Goal: Use online tool/utility

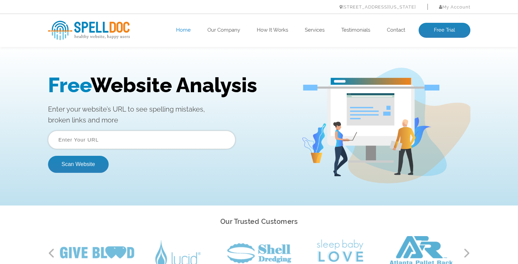
click at [125, 147] on input "text" at bounding box center [141, 140] width 187 height 18
paste input "[URL][DOMAIN_NAME]"
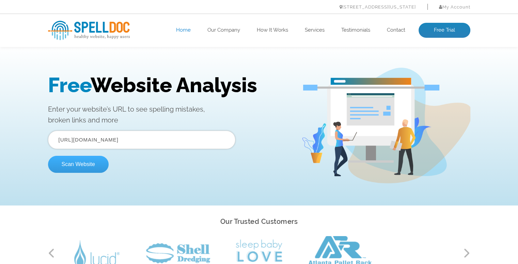
type input "[URL][DOMAIN_NAME]"
click at [61, 163] on button "Scan Website" at bounding box center [78, 164] width 61 height 17
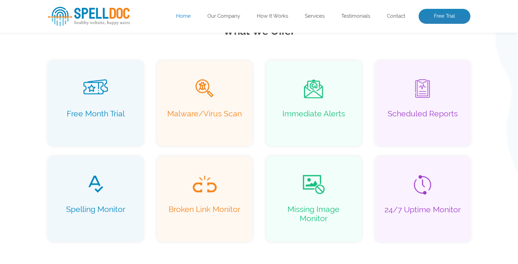
scroll to position [475, 0]
drag, startPoint x: 165, startPoint y: 137, endPoint x: 165, endPoint y: 183, distance: 45.7
click at [165, 183] on span at bounding box center [204, 183] width 87 height 20
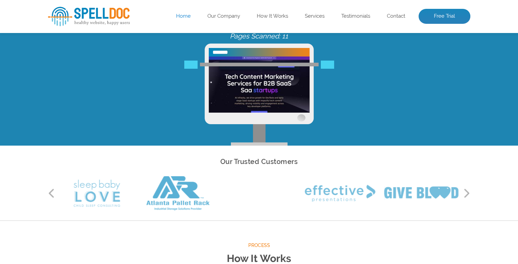
scroll to position [106, 0]
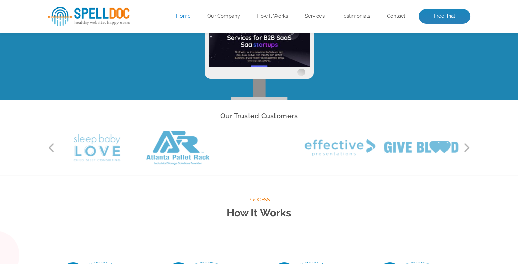
click at [465, 149] on button "Next" at bounding box center [467, 148] width 7 height 10
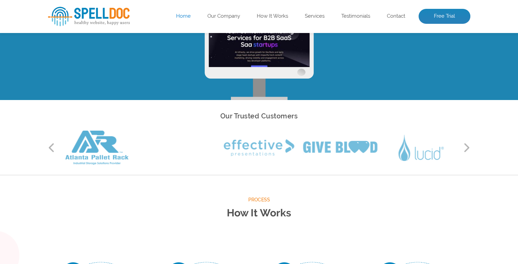
click at [465, 149] on button "Next" at bounding box center [467, 148] width 7 height 10
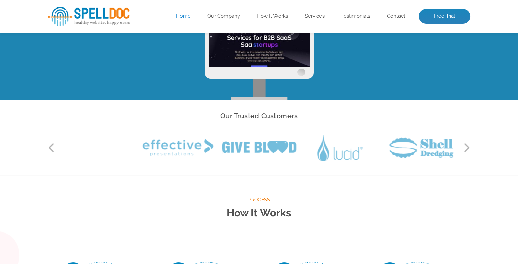
click at [465, 149] on button "Next" at bounding box center [467, 148] width 7 height 10
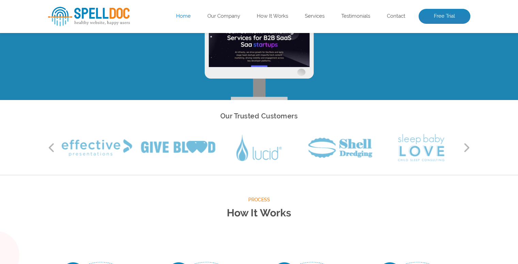
click at [465, 149] on button "Next" at bounding box center [467, 148] width 7 height 10
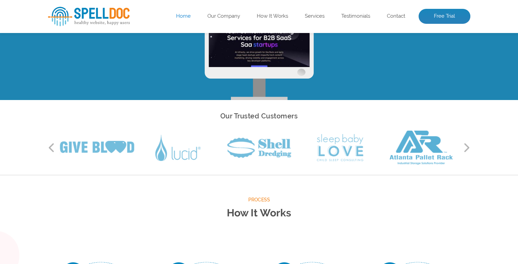
click at [465, 149] on button "Next" at bounding box center [467, 148] width 7 height 10
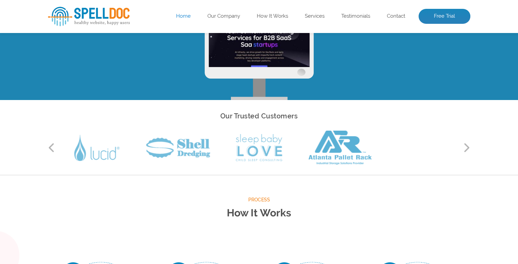
click at [465, 149] on button "Next" at bounding box center [467, 148] width 7 height 10
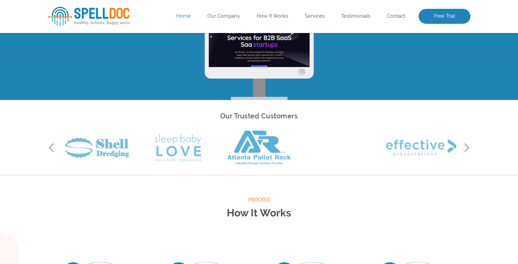
click at [465, 149] on button "Next" at bounding box center [467, 148] width 7 height 10
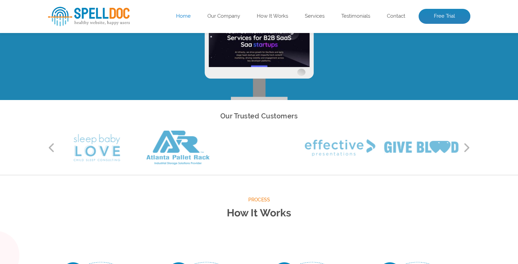
click at [465, 149] on button "Next" at bounding box center [467, 148] width 7 height 10
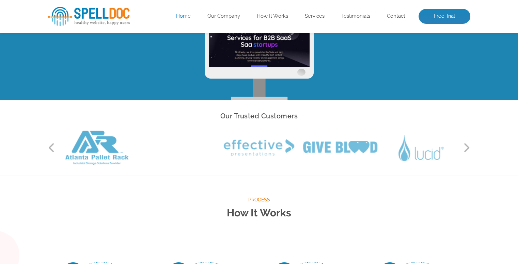
click at [465, 149] on button "Next" at bounding box center [467, 148] width 7 height 10
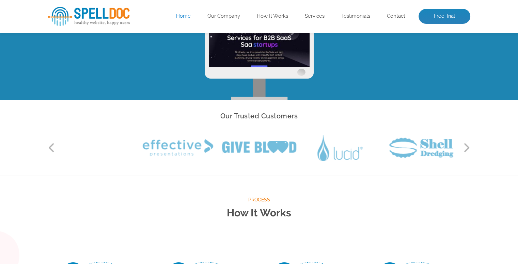
click at [465, 149] on button "Next" at bounding box center [467, 148] width 7 height 10
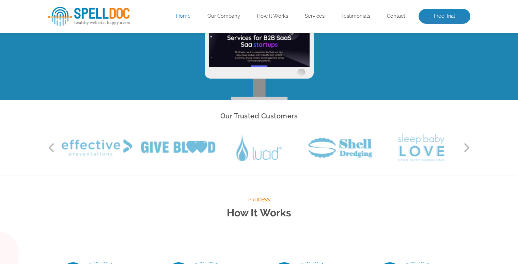
click at [465, 149] on button "Next" at bounding box center [467, 148] width 7 height 10
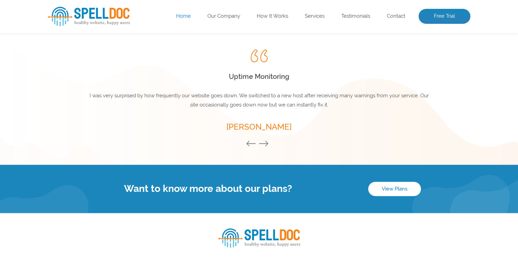
scroll to position [983, 0]
